Goal: Information Seeking & Learning: Find contact information

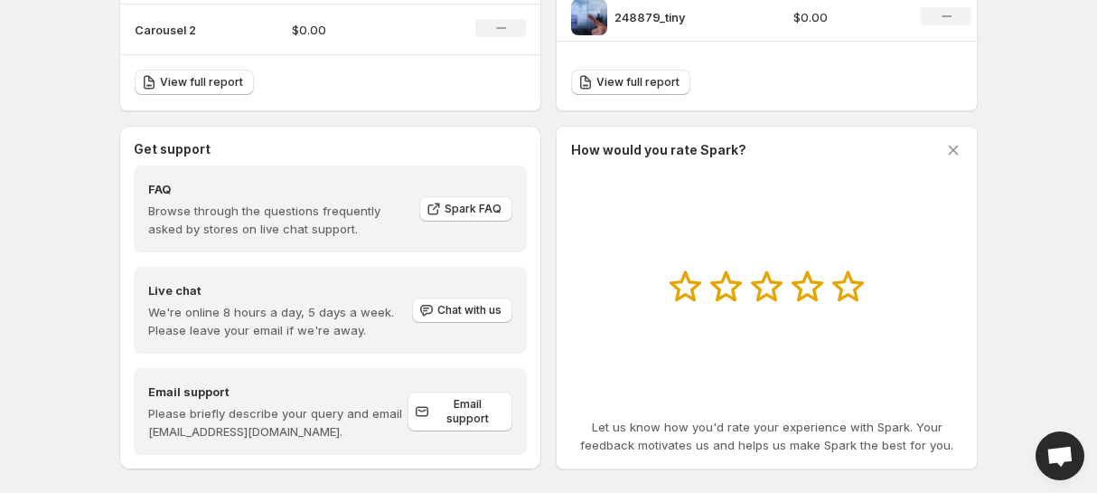
scroll to position [905, 0]
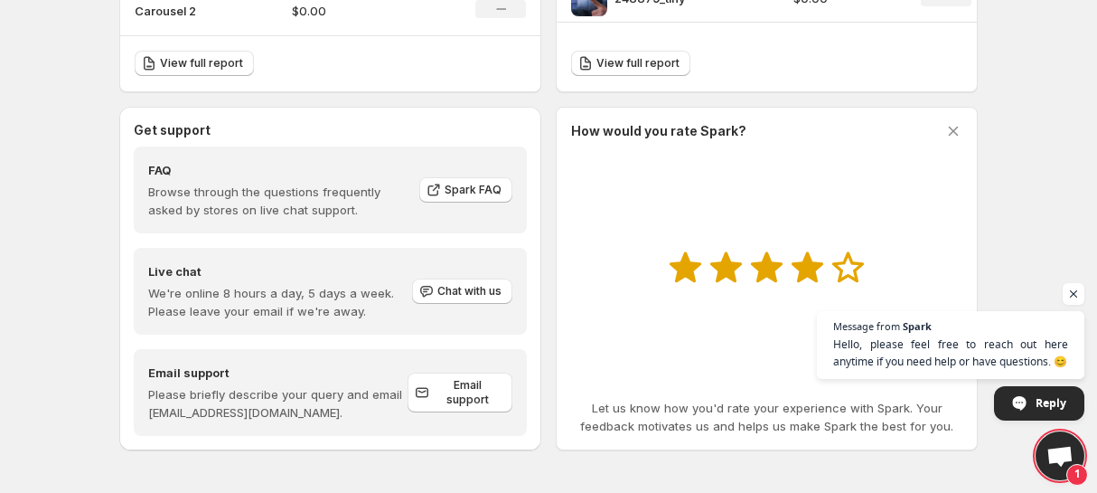
click at [809, 266] on icon at bounding box center [808, 267] width 32 height 31
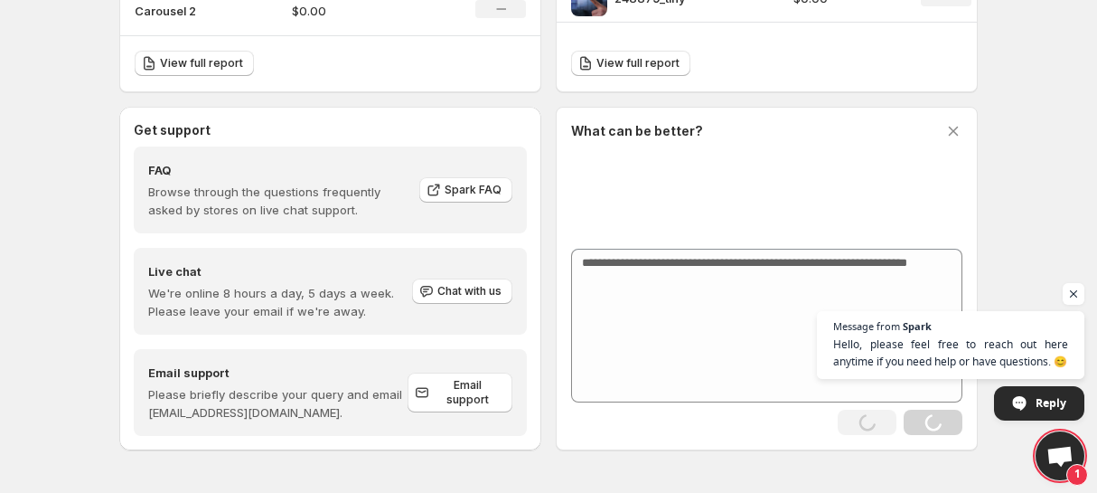
click at [1073, 294] on span "Open chat" at bounding box center [1074, 294] width 23 height 23
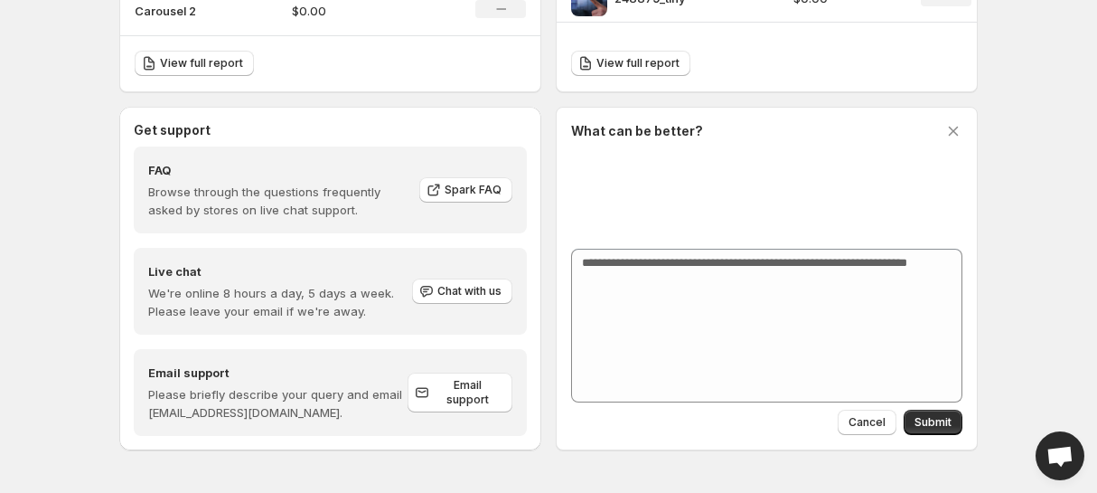
click at [957, 130] on icon at bounding box center [954, 131] width 18 height 18
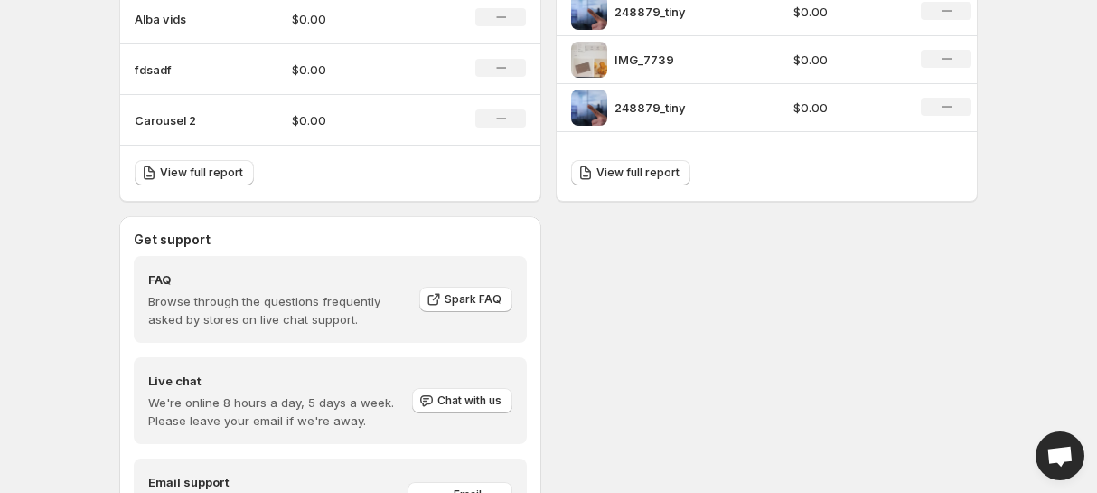
scroll to position [905, 0]
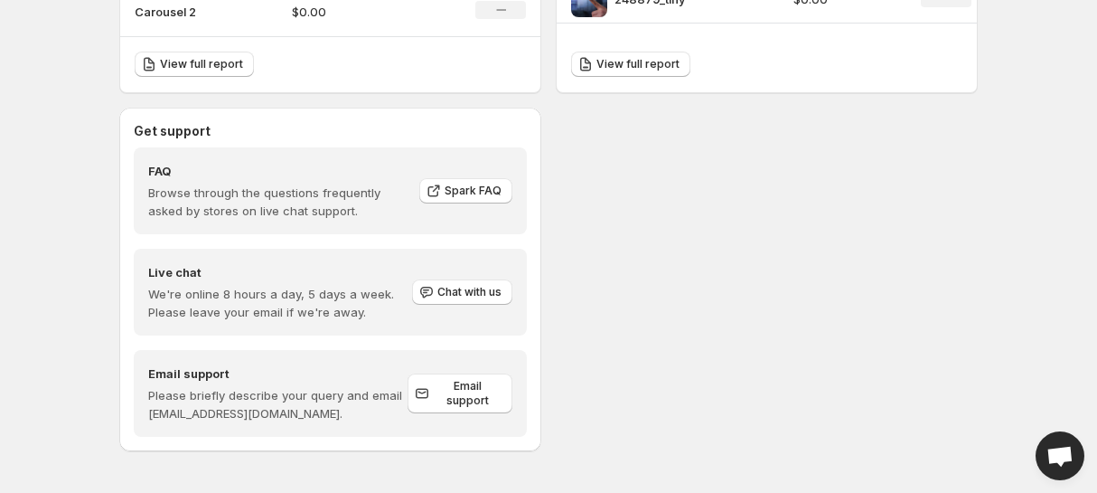
scroll to position [905, 0]
click at [1056, 451] on span "Open chat" at bounding box center [1060, 458] width 29 height 24
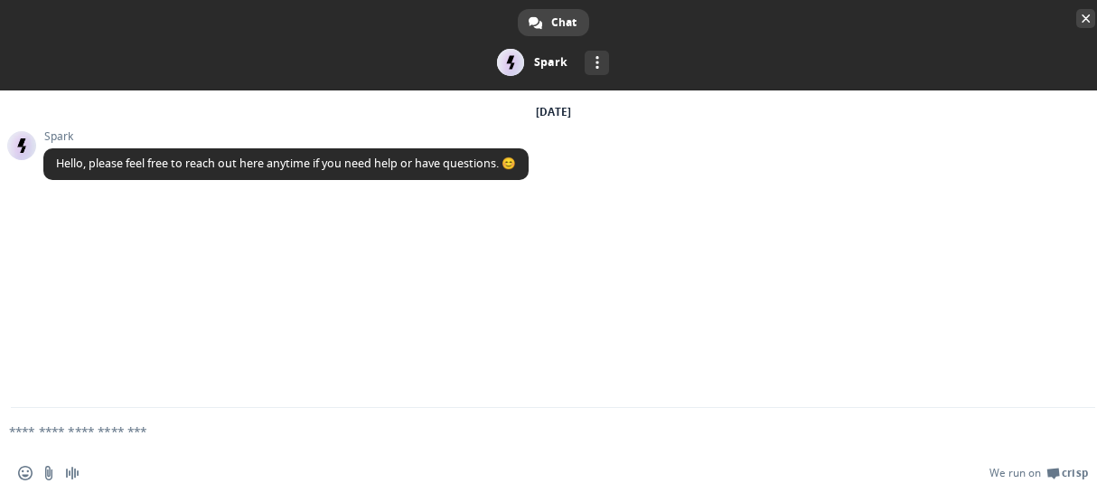
click at [1084, 23] on span "Close chat" at bounding box center [1086, 18] width 9 height 9
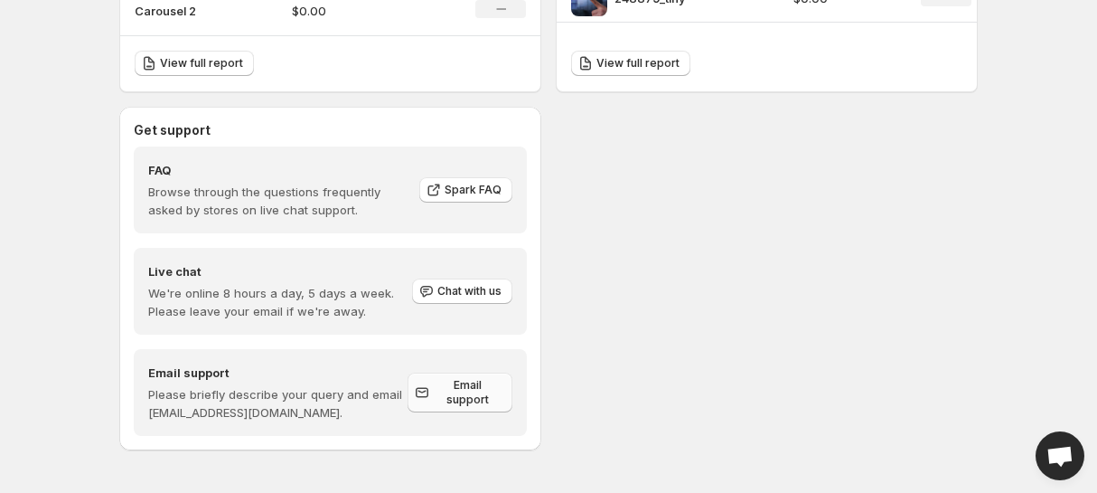
click at [474, 391] on span "Email support" at bounding box center [467, 392] width 69 height 29
click at [476, 297] on span "Chat with us" at bounding box center [470, 291] width 64 height 14
click at [454, 297] on span "Chat with us" at bounding box center [470, 291] width 64 height 14
click at [461, 191] on span "Spark FAQ" at bounding box center [473, 190] width 57 height 14
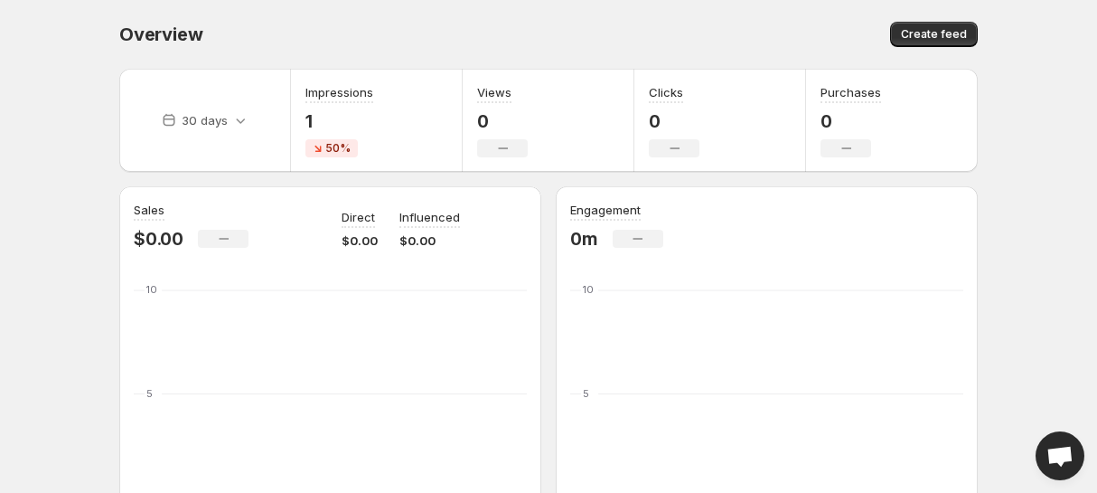
scroll to position [0, 0]
